Goal: Task Accomplishment & Management: Complete application form

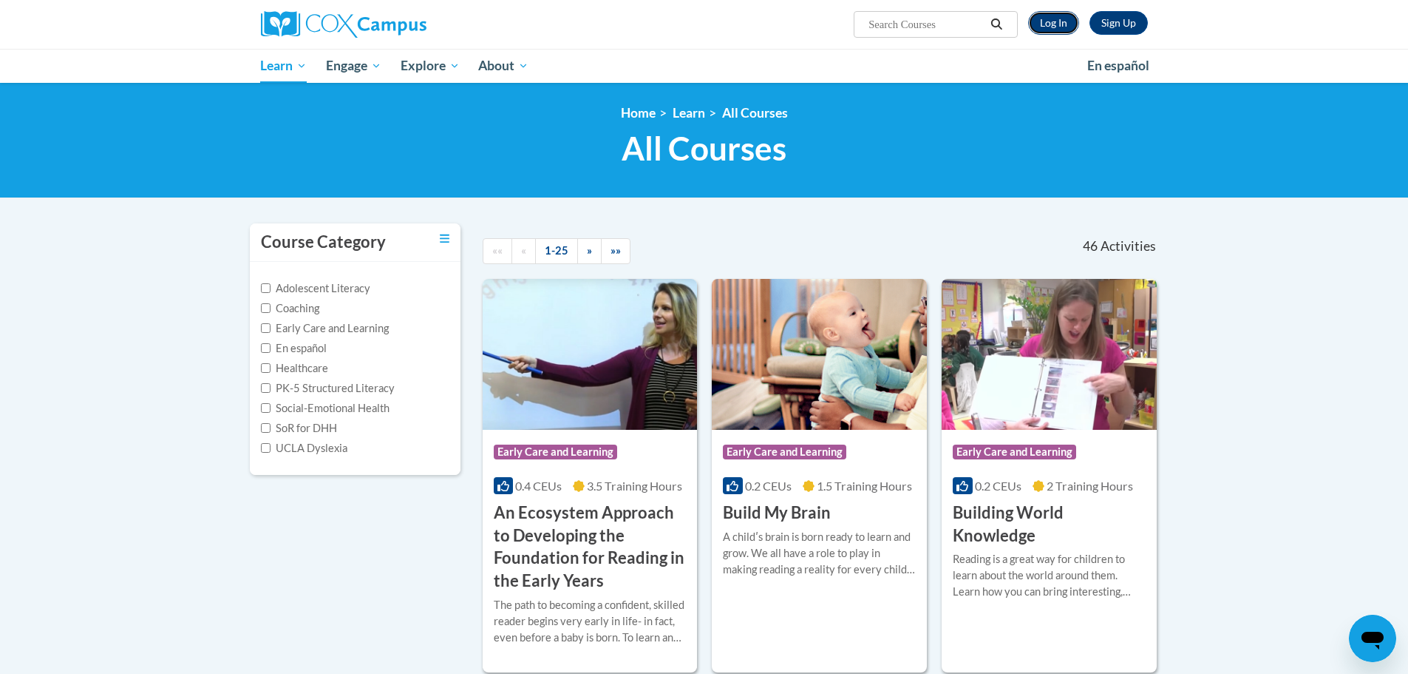
click at [1048, 18] on link "Log In" at bounding box center [1053, 23] width 51 height 24
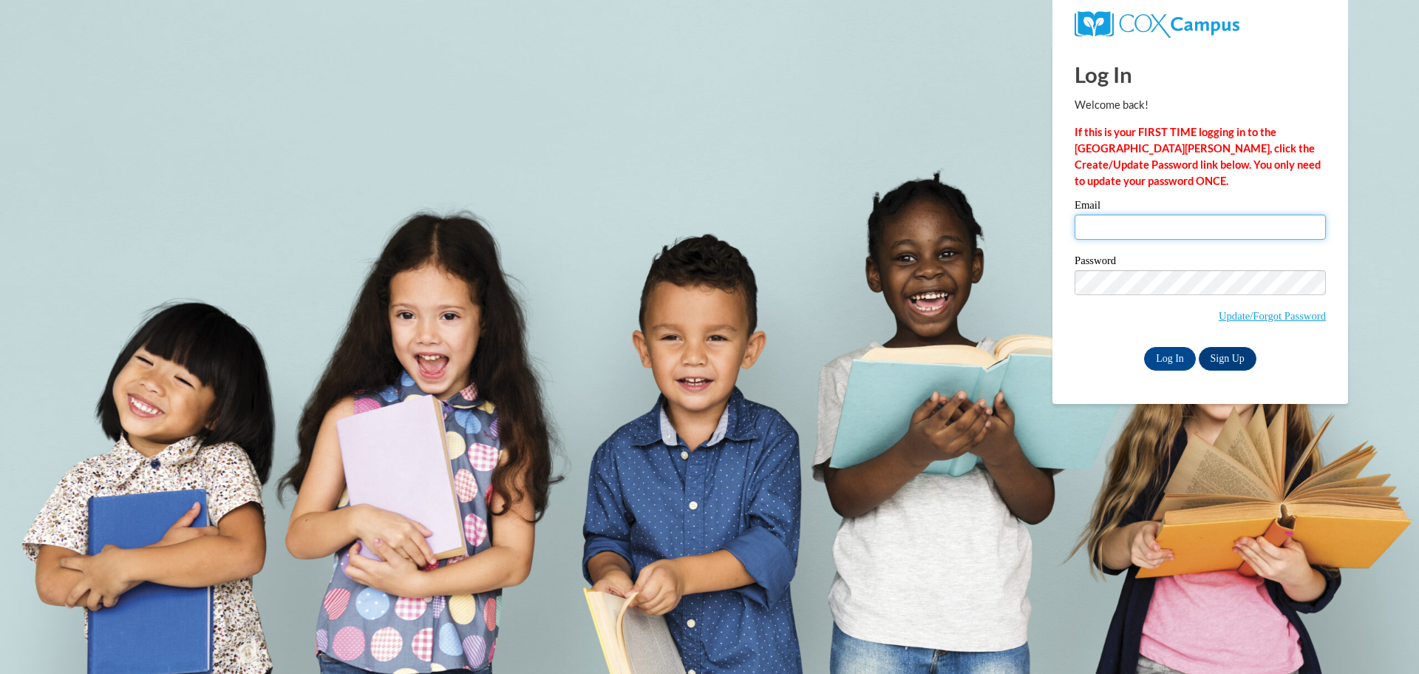
click at [1189, 226] on input "Email" at bounding box center [1200, 226] width 251 height 25
type input "[EMAIL_ADDRESS][DOMAIN_NAME]"
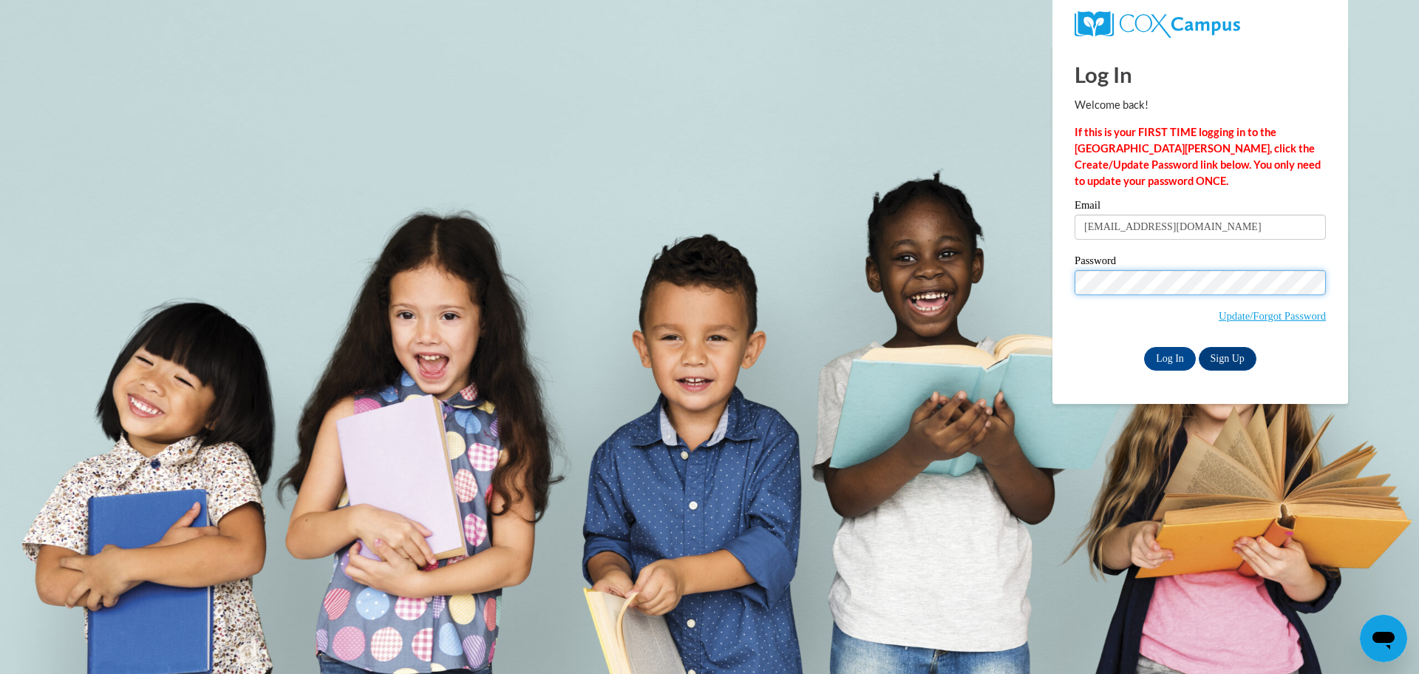
click at [1144, 347] on input "Log In" at bounding box center [1170, 359] width 52 height 24
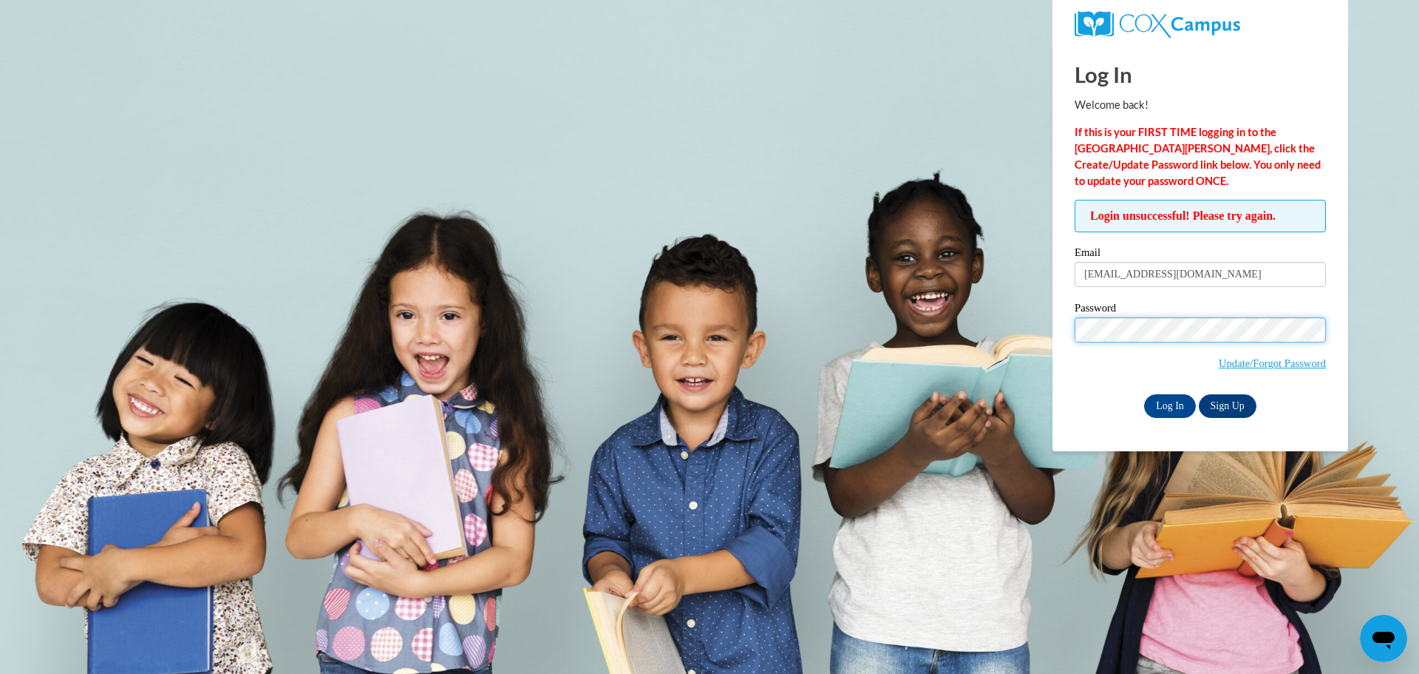
click at [1144, 394] on input "Log In" at bounding box center [1170, 406] width 52 height 24
click at [1130, 308] on label "Password" at bounding box center [1200, 309] width 251 height 15
click at [1144, 394] on input "Log In" at bounding box center [1170, 406] width 52 height 24
click at [1199, 315] on label "Password" at bounding box center [1200, 309] width 251 height 15
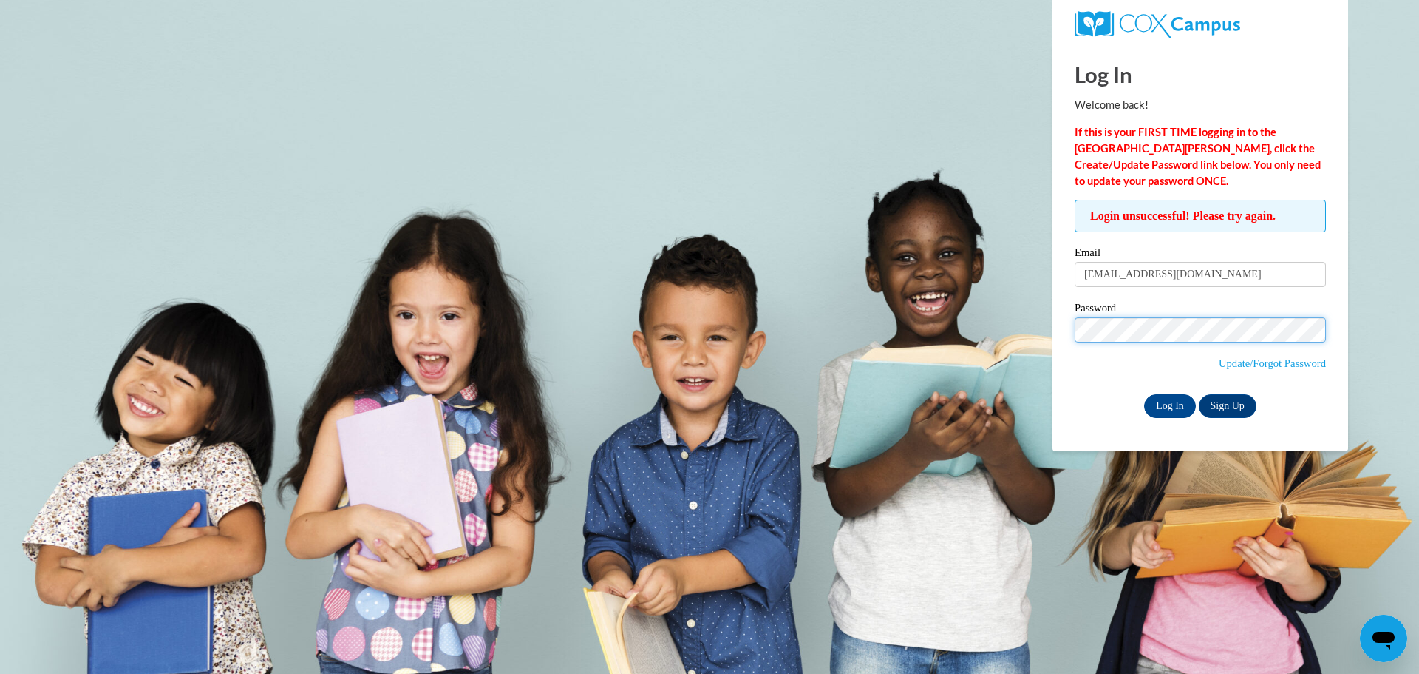
click at [1144, 394] on input "Log In" at bounding box center [1170, 406] width 52 height 24
click at [1274, 367] on link "Update/Forgot Password" at bounding box center [1272, 363] width 107 height 12
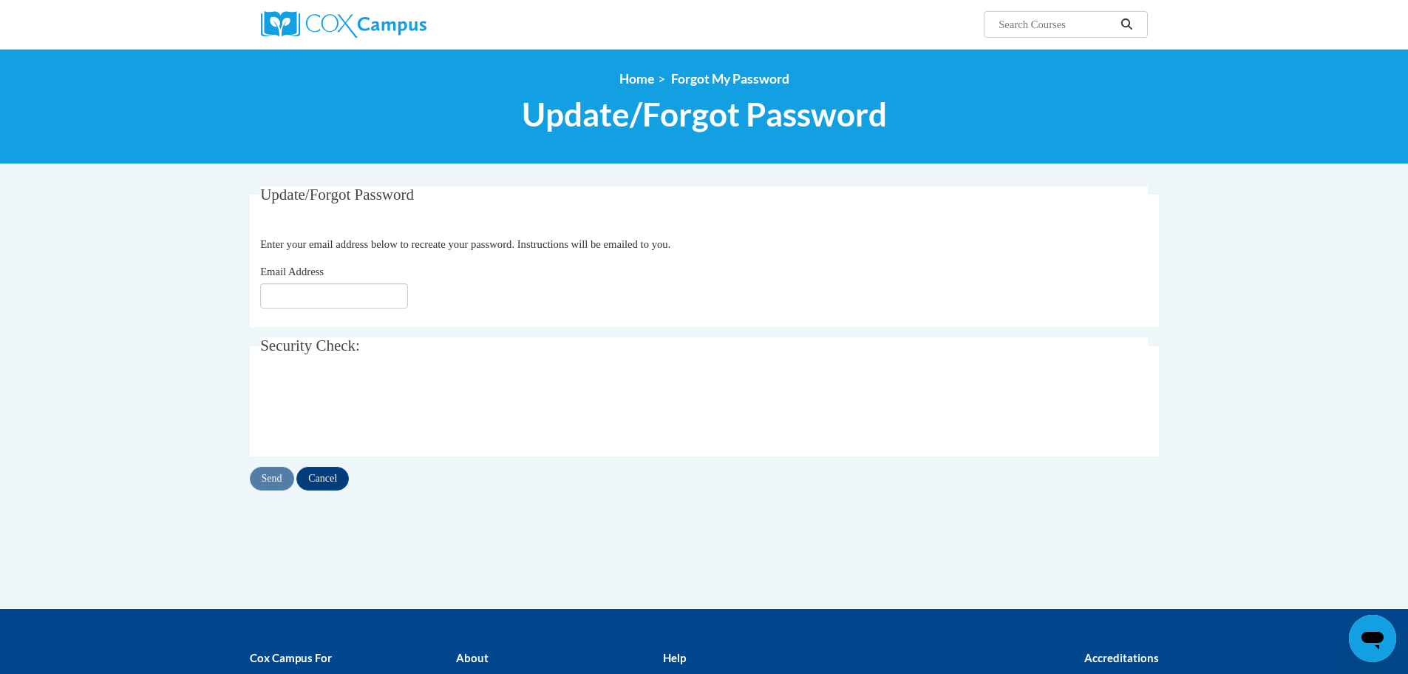
drag, startPoint x: 379, startPoint y: 276, endPoint x: 387, endPoint y: 288, distance: 13.9
click at [384, 283] on div "Email Address" at bounding box center [704, 285] width 888 height 45
click at [387, 288] on input "Email Address" at bounding box center [334, 295] width 148 height 25
type input "briannarudolph66@gmail.com"
drag, startPoint x: 280, startPoint y: 476, endPoint x: 262, endPoint y: 466, distance: 20.8
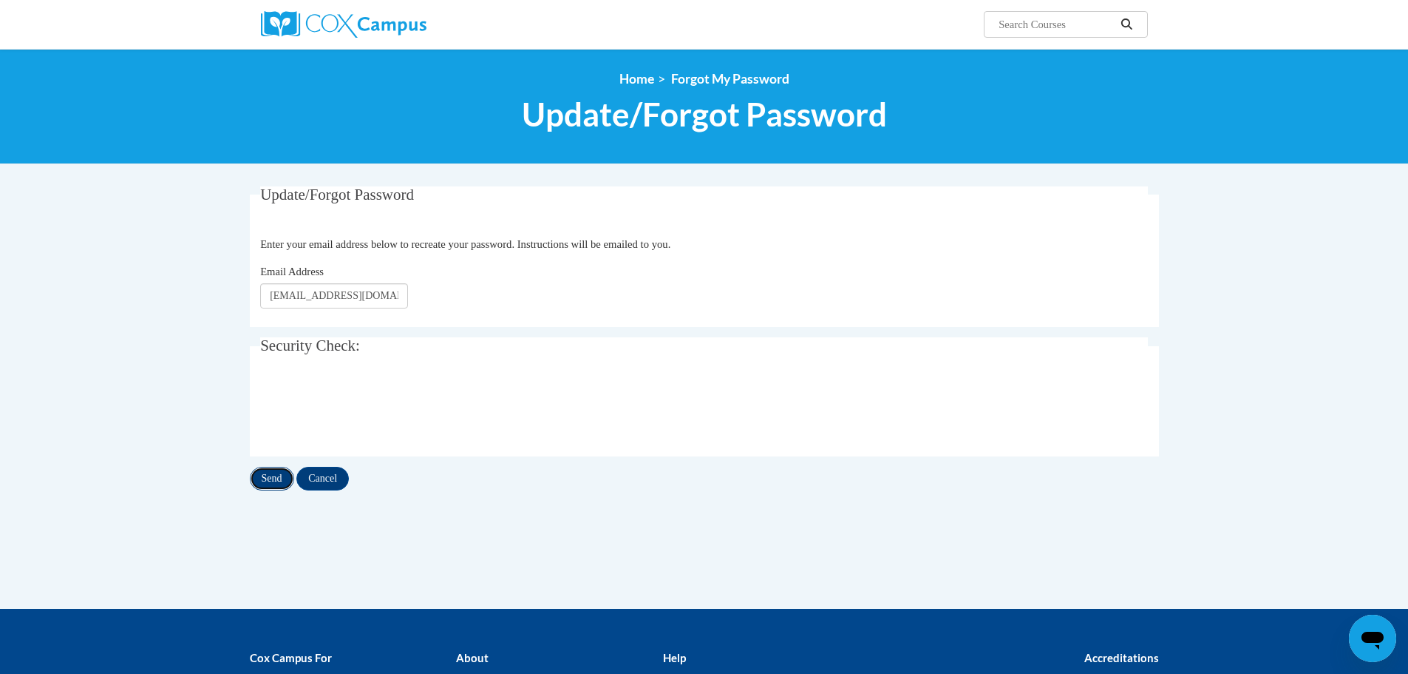
click at [262, 466] on input "Send" at bounding box center [272, 478] width 44 height 24
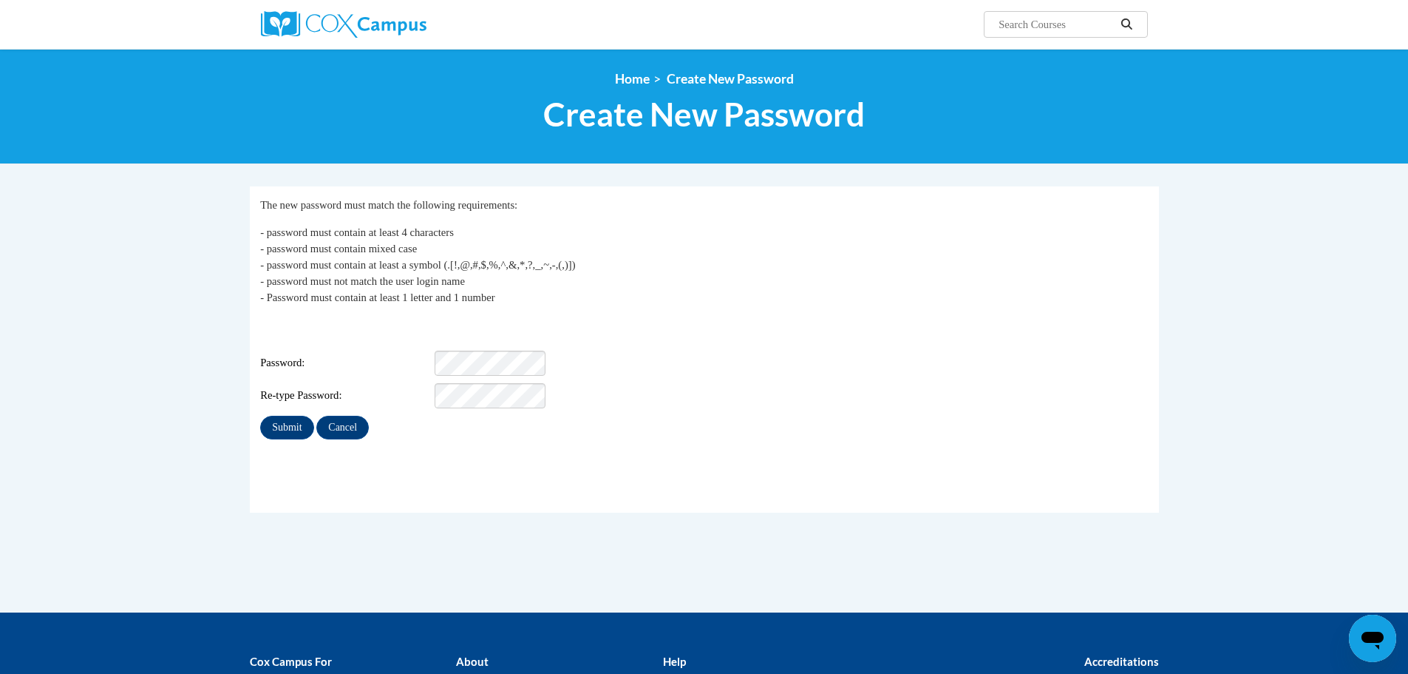
click at [486, 371] on div "Login: briannarudolph66@gmail.com Password: Re-type Password:" at bounding box center [704, 362] width 888 height 92
click at [481, 362] on div "Login: briannarudolph66@gmail.com Password: Re-type Password:" at bounding box center [704, 362] width 888 height 92
click at [892, 279] on p "- password must contain at least 4 characters - password must contain mixed cas…" at bounding box center [704, 264] width 888 height 81
click at [307, 415] on input "Submit" at bounding box center [286, 427] width 53 height 24
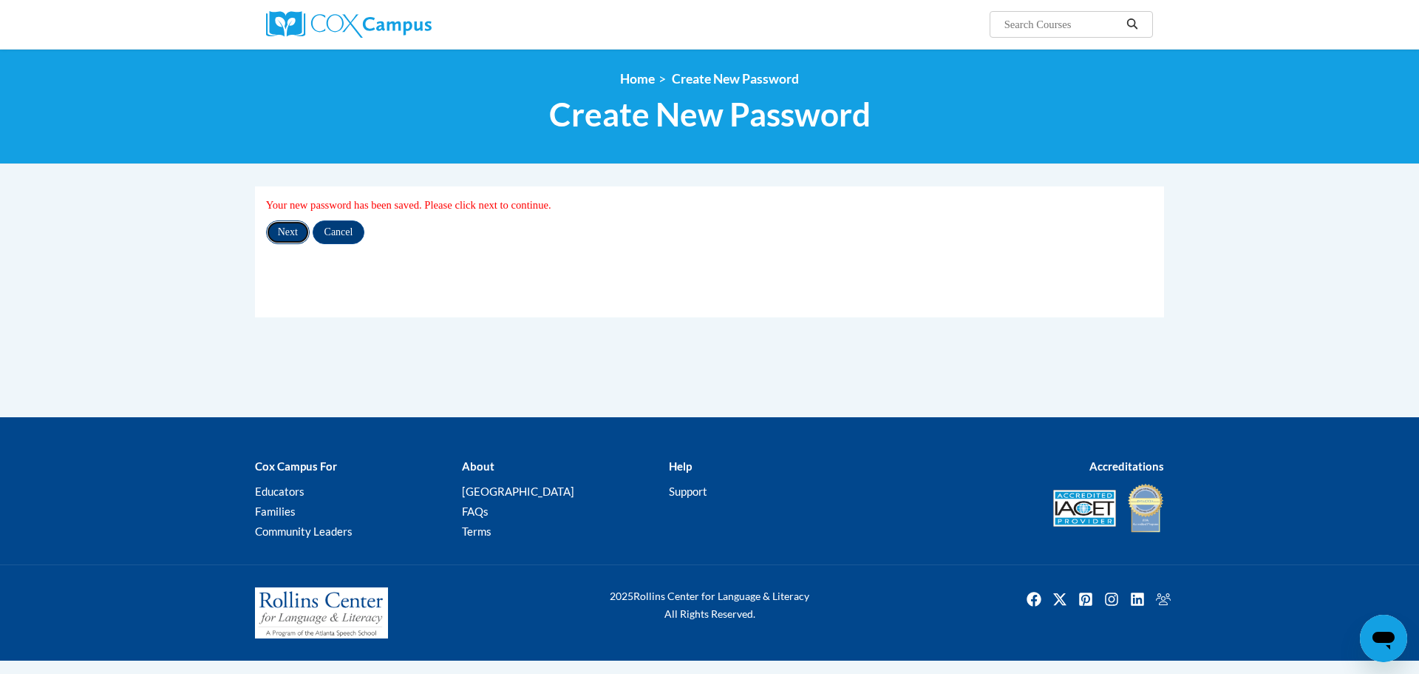
click at [305, 225] on input "Next" at bounding box center [288, 232] width 44 height 24
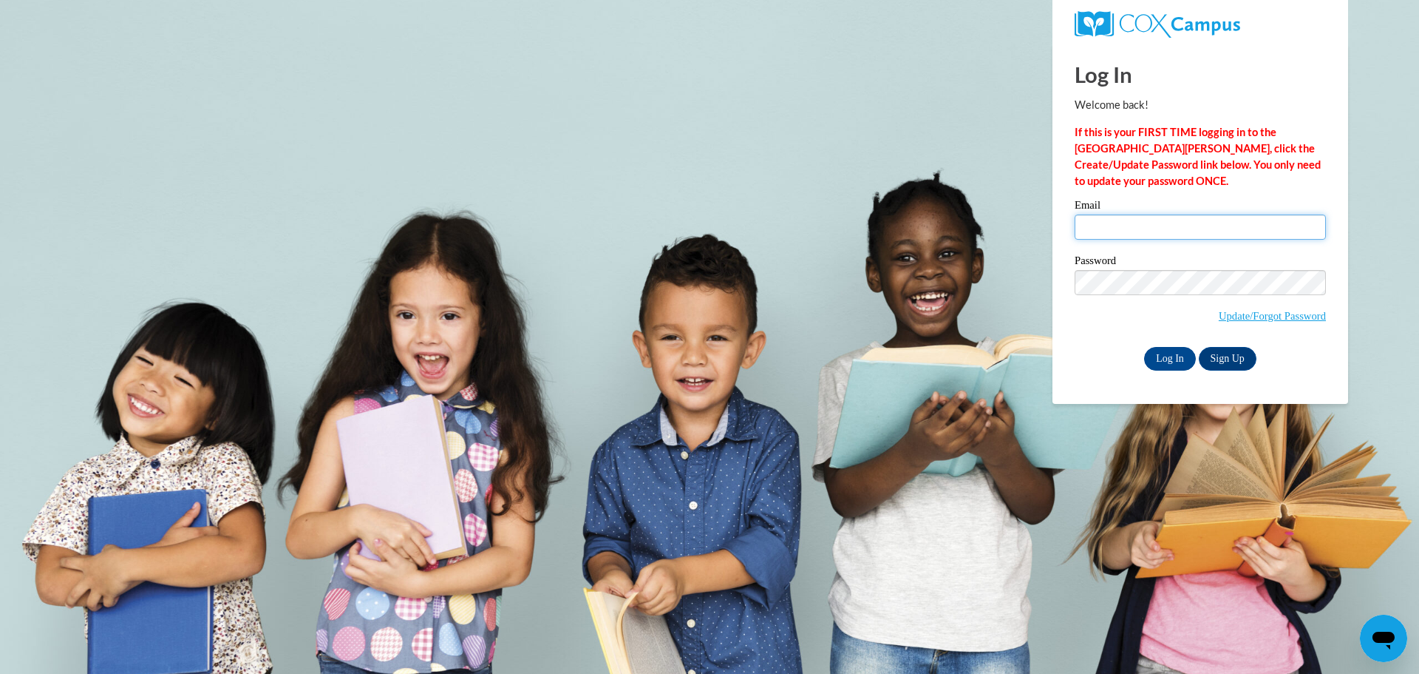
click at [1104, 234] on input "Email" at bounding box center [1200, 226] width 251 height 25
type input "briannarudolph66@gmail.com"
click at [1144, 347] on input "Log In" at bounding box center [1170, 359] width 52 height 24
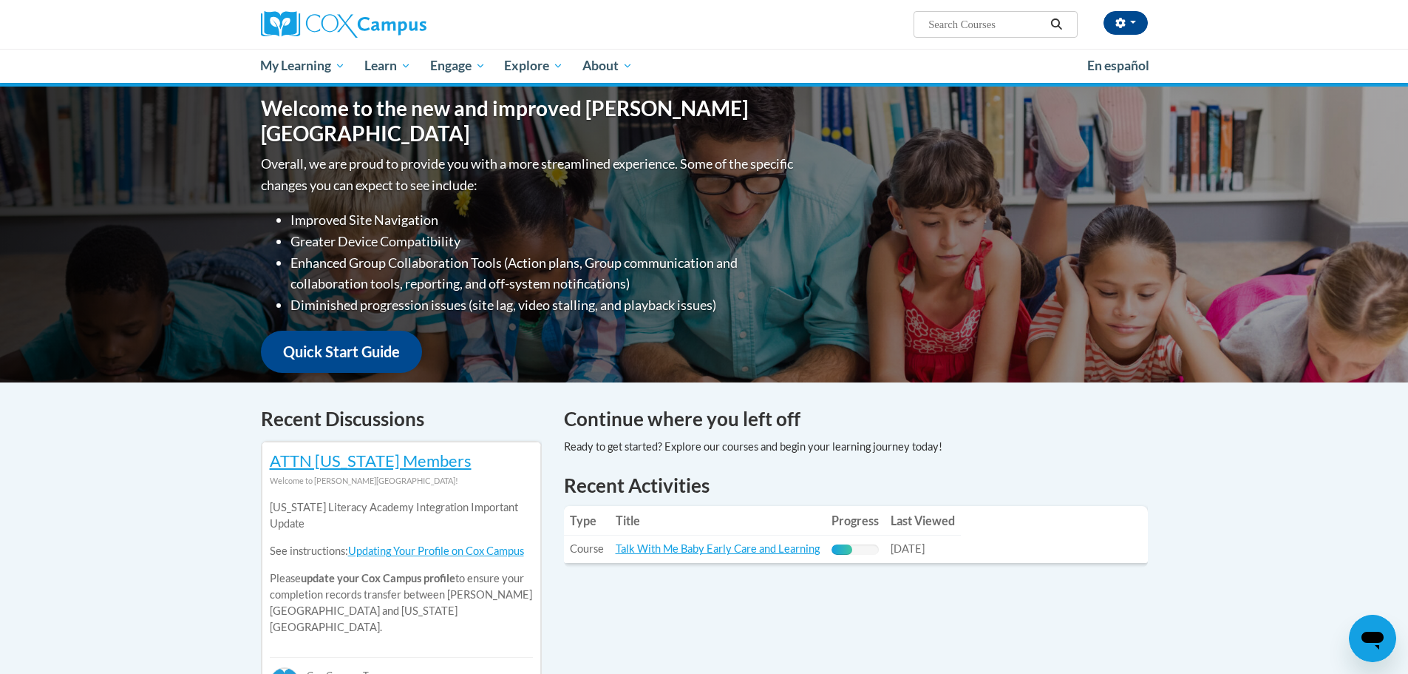
scroll to position [370, 0]
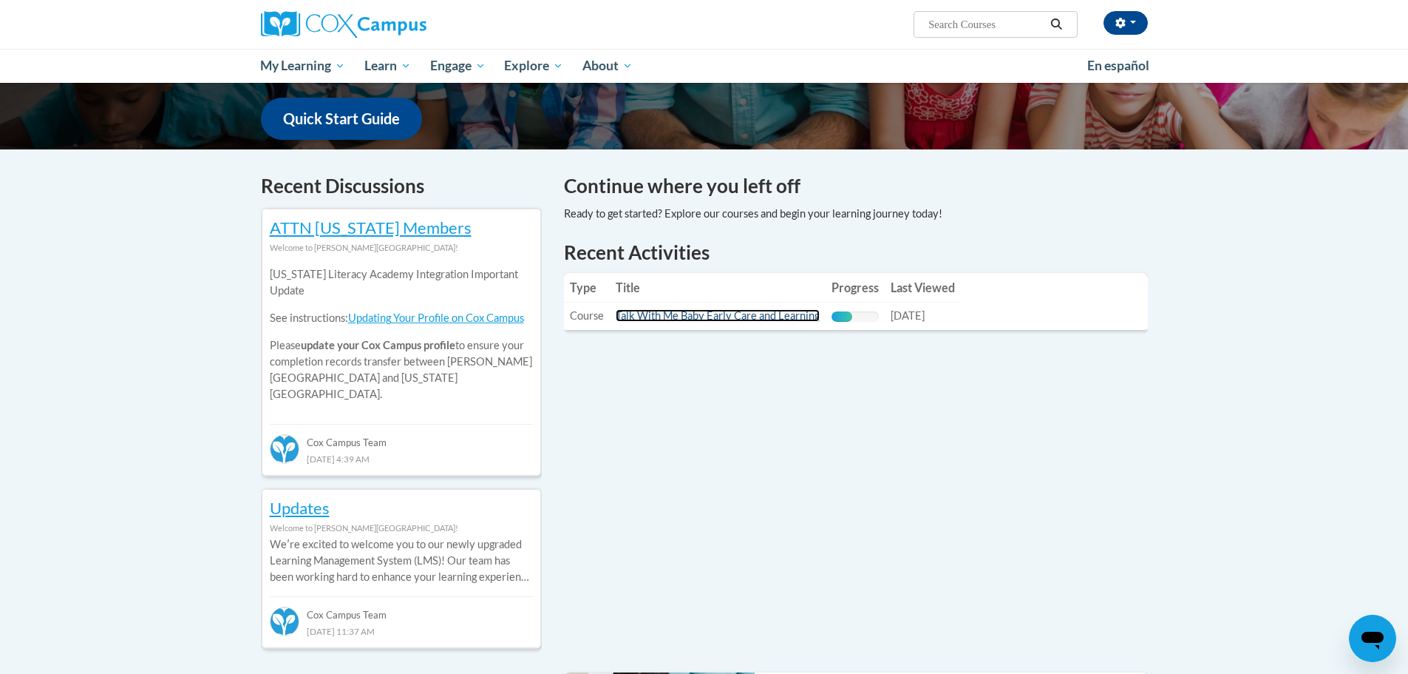
click at [716, 310] on link "Talk With Me Baby Early Care and Learning" at bounding box center [718, 315] width 204 height 13
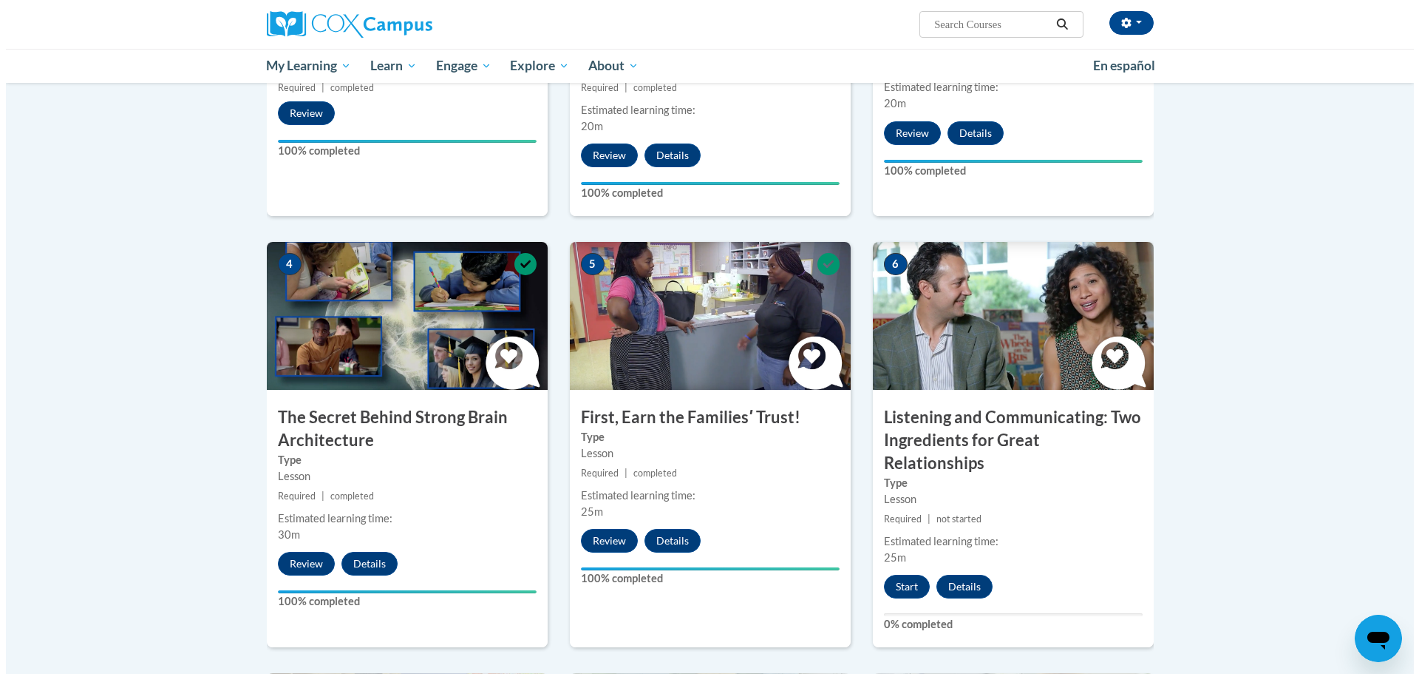
scroll to position [665, 0]
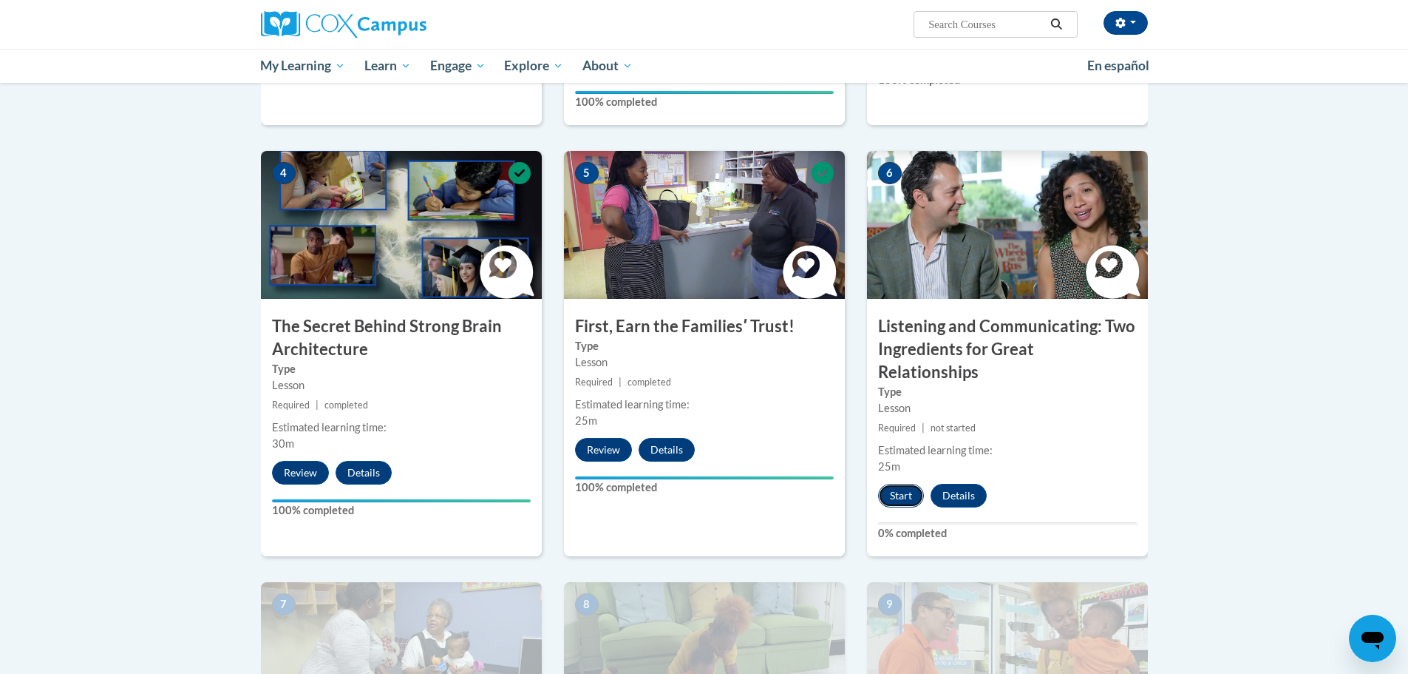
click at [893, 484] on button "Start" at bounding box center [901, 496] width 46 height 24
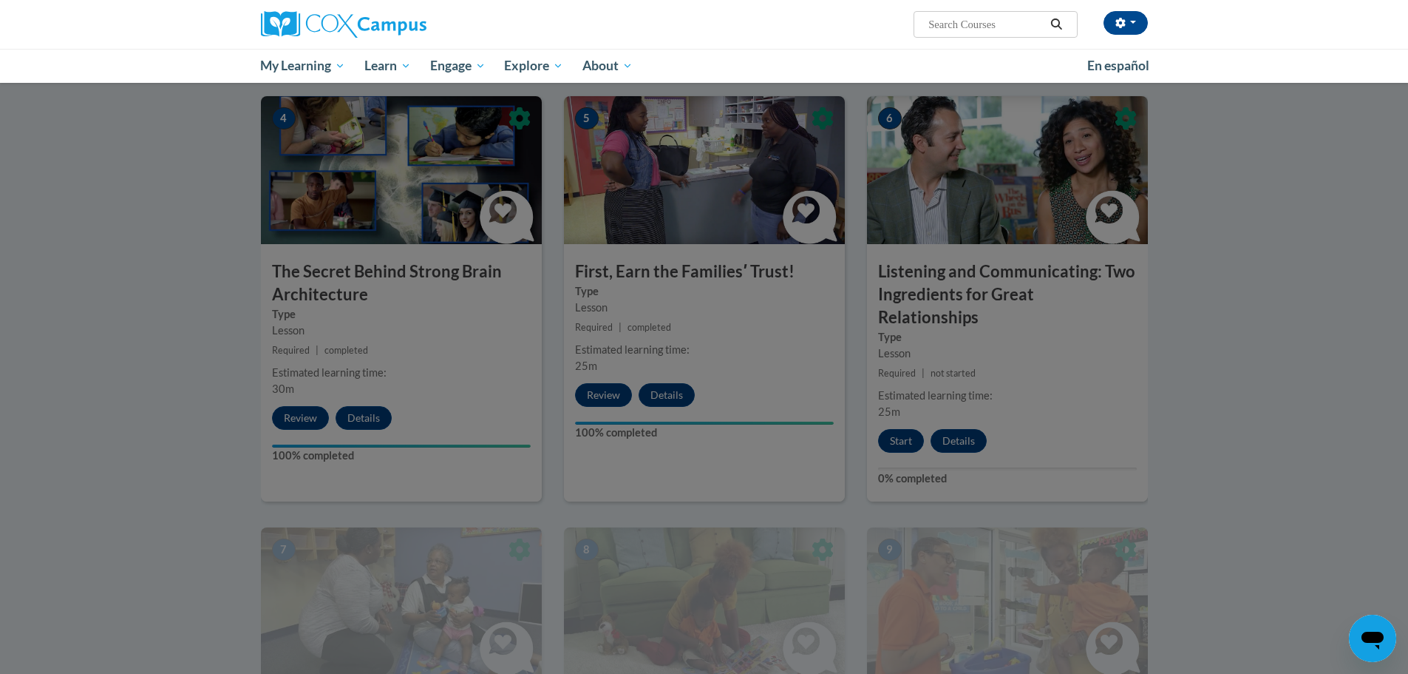
scroll to position [829, 0]
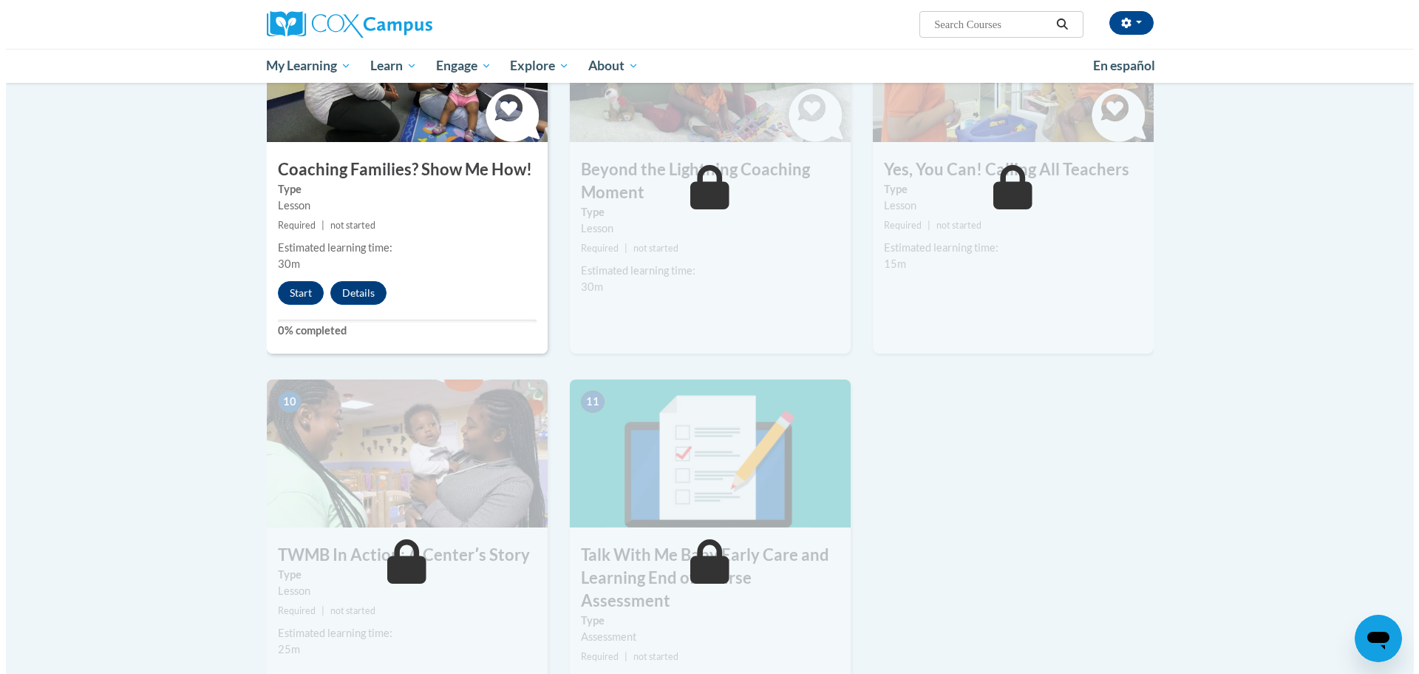
scroll to position [1257, 0]
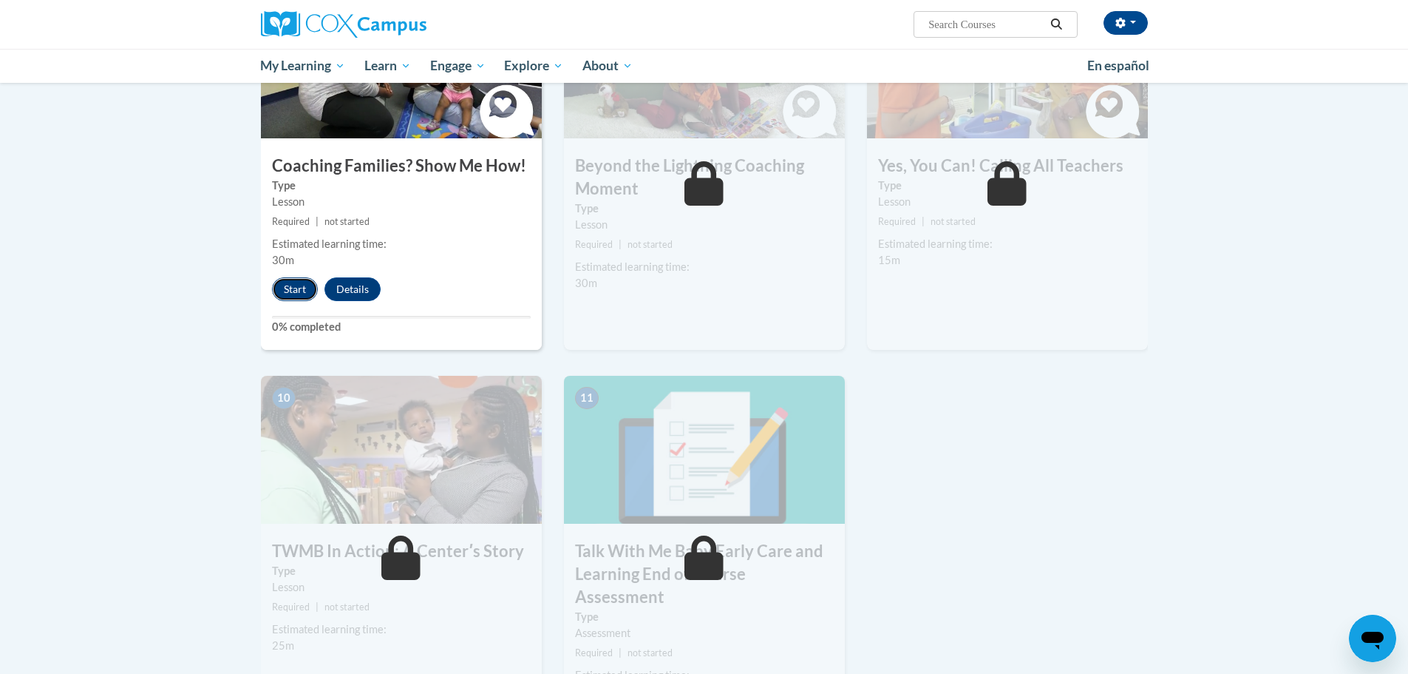
click at [283, 277] on button "Start" at bounding box center [295, 289] width 46 height 24
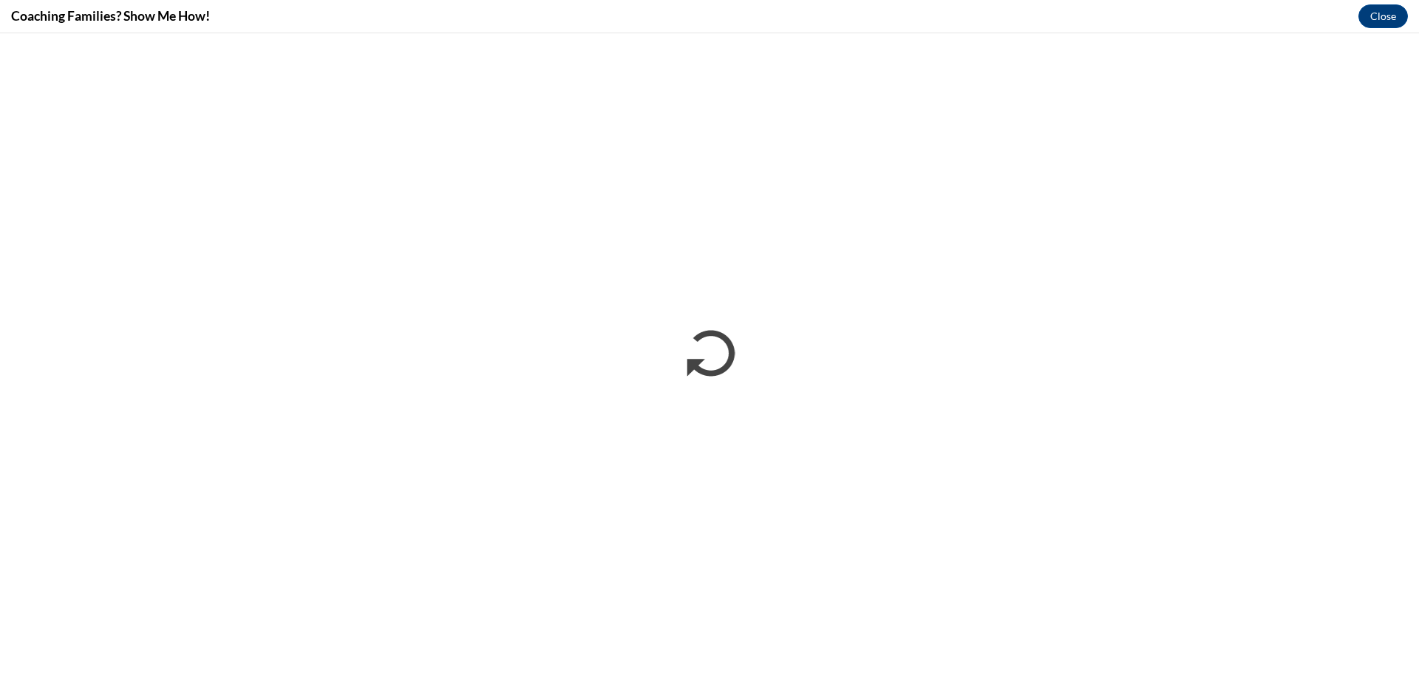
scroll to position [0, 0]
